Goal: Book appointment/travel/reservation

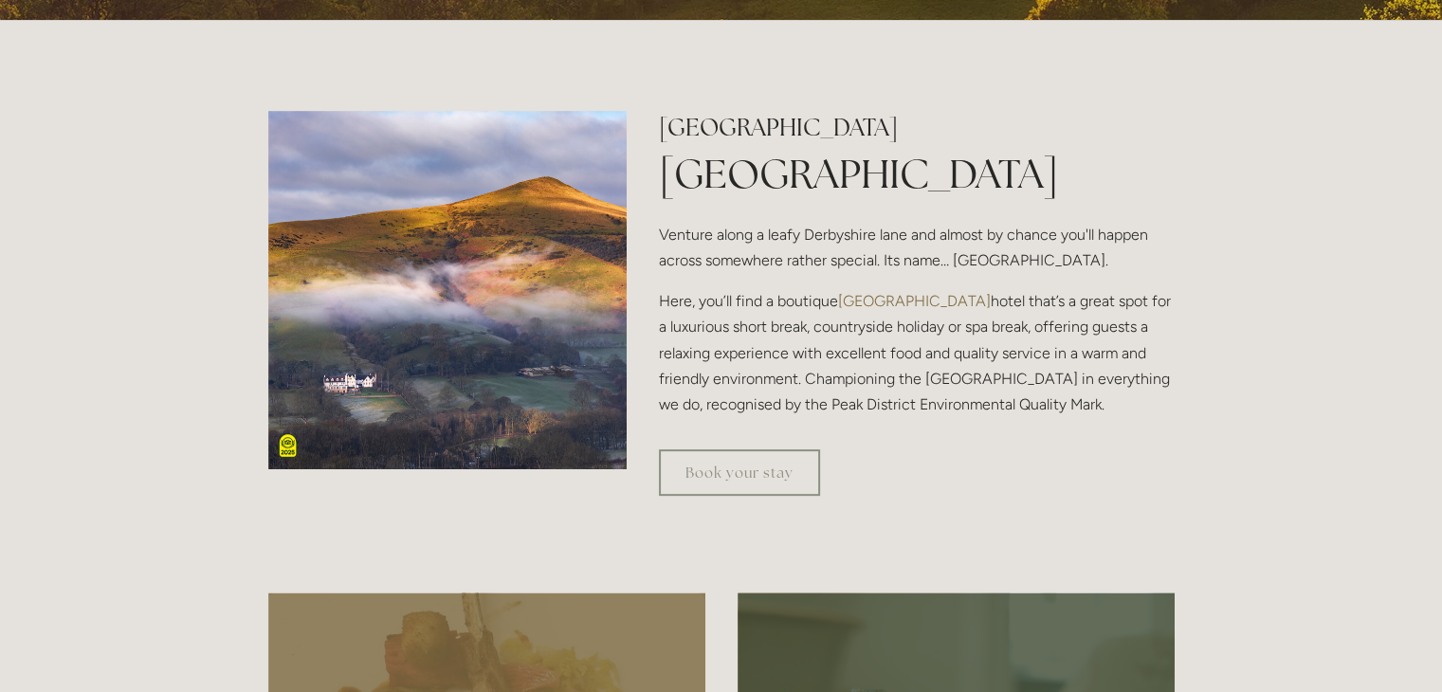
scroll to position [664, 0]
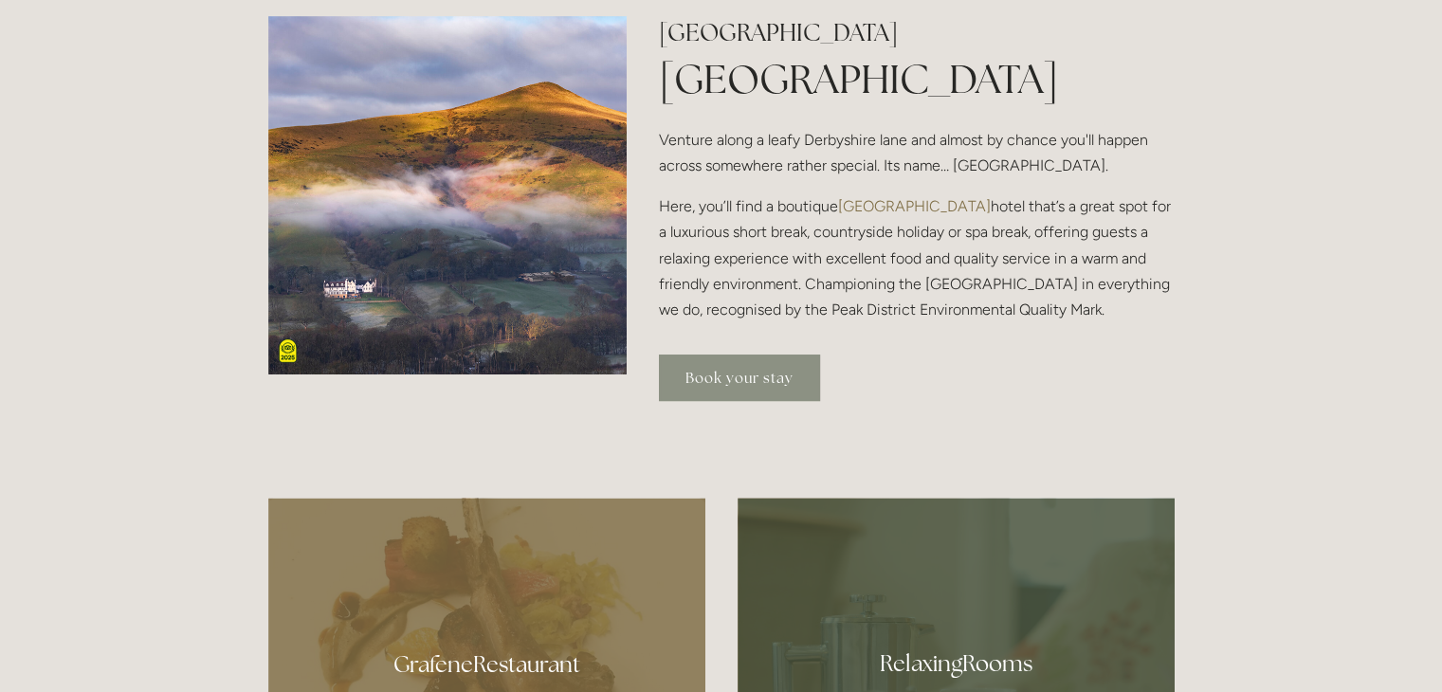
click at [762, 373] on link "Book your stay" at bounding box center [739, 378] width 161 height 46
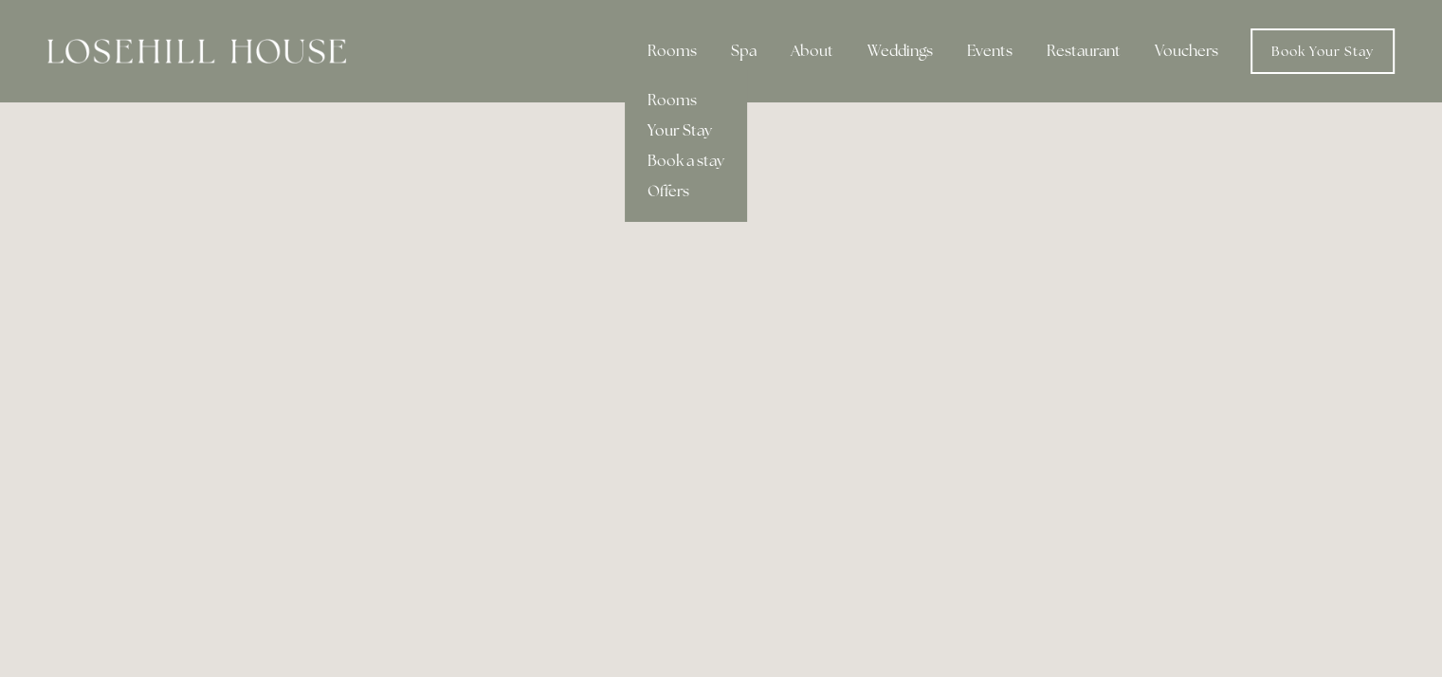
click at [680, 132] on link "Your Stay" at bounding box center [686, 131] width 122 height 30
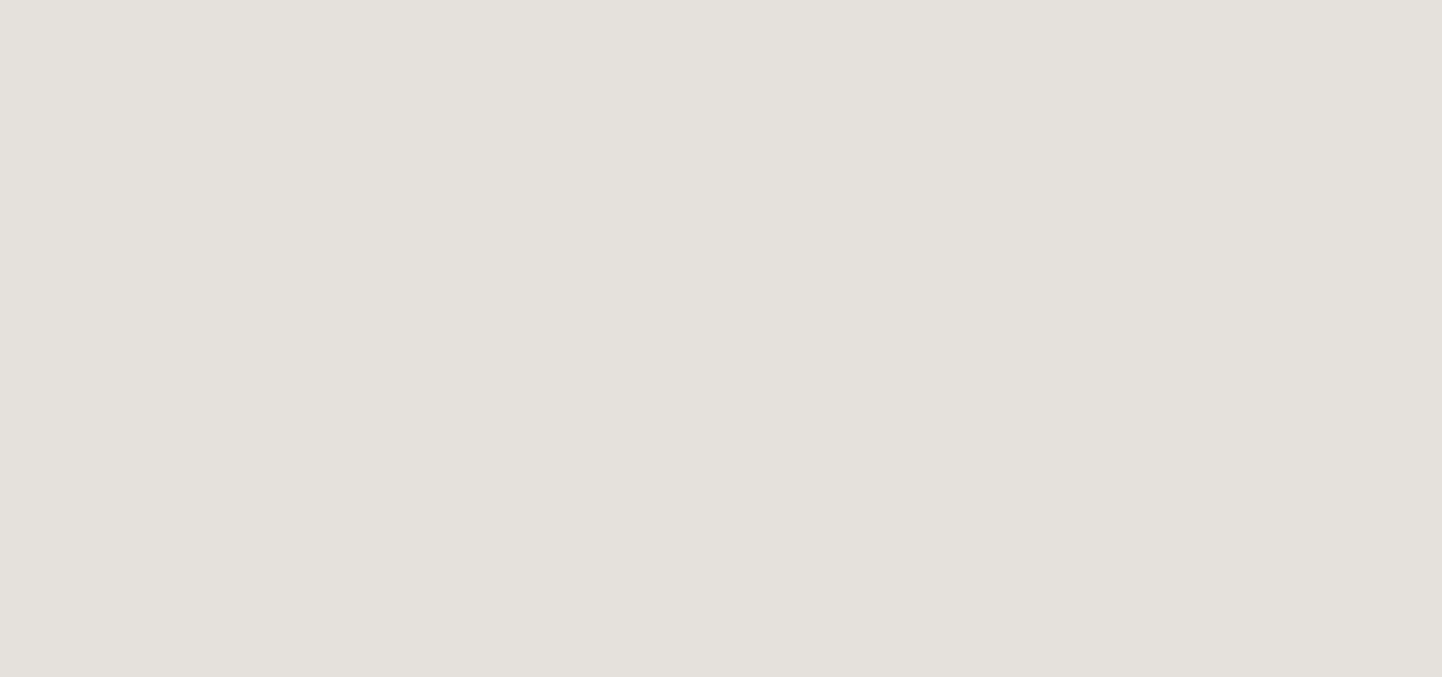
scroll to position [102, 0]
